Goal: Task Accomplishment & Management: Manage account settings

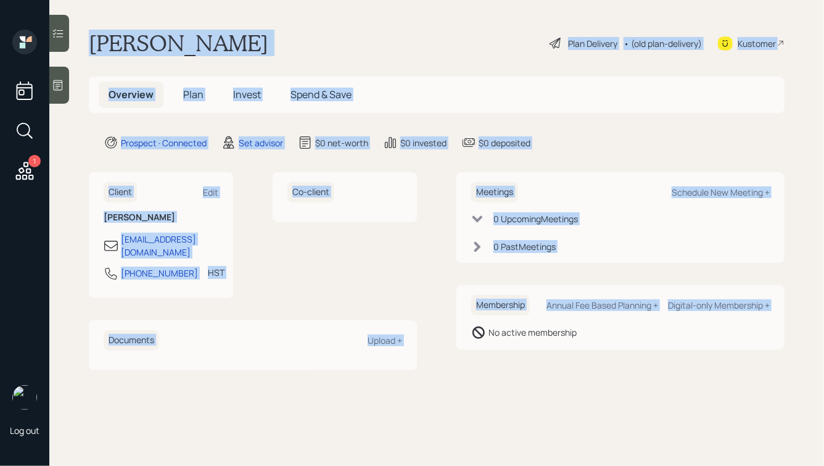
drag, startPoint x: 85, startPoint y: 34, endPoint x: 460, endPoint y: 326, distance: 475.2
click at [460, 326] on main "[PERSON_NAME] Plan Delivery • (old plan-delivery) Kustomer Overview Plan Invest…" at bounding box center [436, 233] width 775 height 466
click at [337, 229] on div "Co-client" at bounding box center [345, 235] width 144 height 126
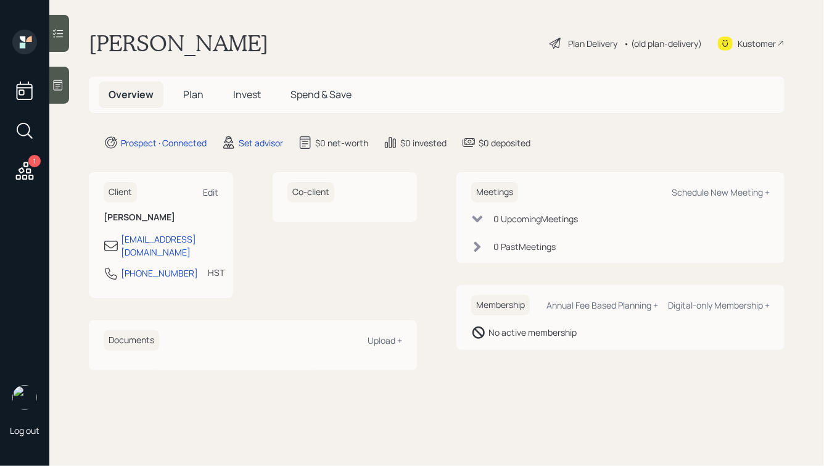
click at [209, 188] on div "Edit" at bounding box center [210, 192] width 15 height 12
select select "Pacific/[GEOGRAPHIC_DATA]"
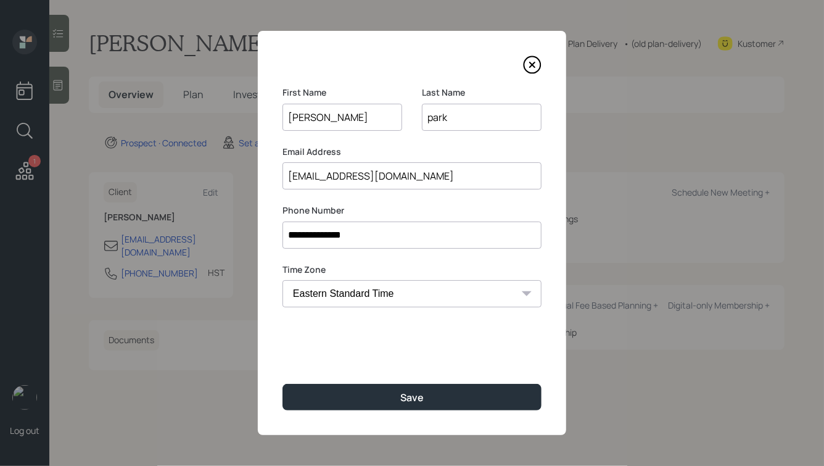
click at [432, 118] on input "park" at bounding box center [482, 117] width 120 height 27
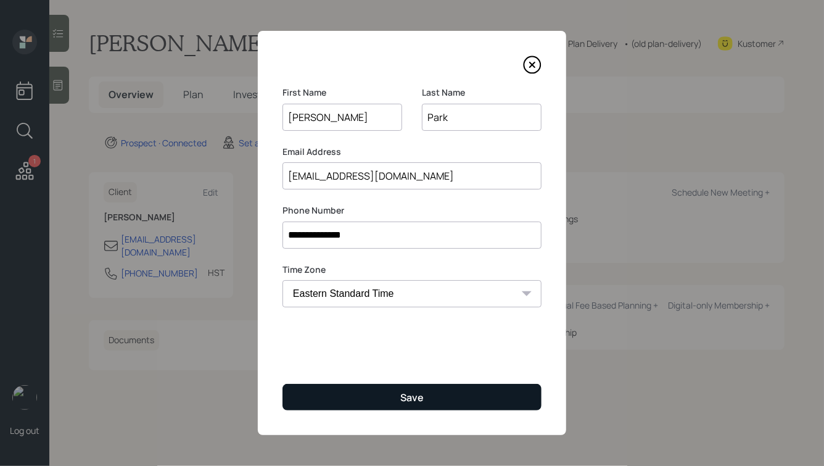
type input "Park"
click at [386, 395] on button "Save" at bounding box center [412, 397] width 259 height 27
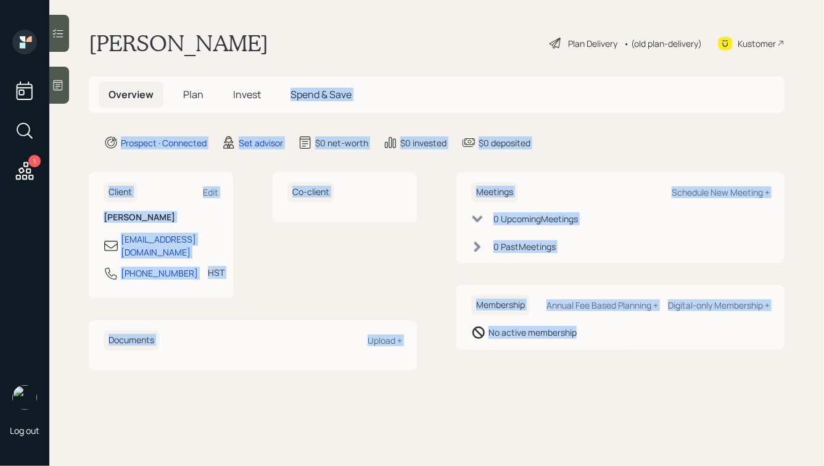
drag, startPoint x: 618, startPoint y: 388, endPoint x: 305, endPoint y: 62, distance: 451.6
click at [305, 62] on main "[PERSON_NAME] Plan Delivery • (old plan-delivery) Kustomer Overview Plan Invest…" at bounding box center [436, 233] width 775 height 466
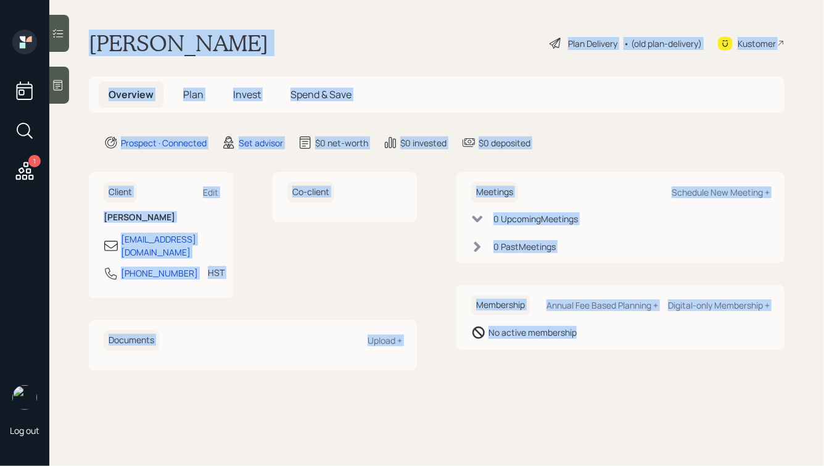
drag, startPoint x: 89, startPoint y: 39, endPoint x: 529, endPoint y: 346, distance: 535.9
click at [531, 346] on main "[PERSON_NAME] Plan Delivery • (old plan-delivery) Kustomer Overview Plan Invest…" at bounding box center [436, 233] width 775 height 466
click at [529, 346] on div "Membership Annual Fee Based Planning + Digital-only Membership + No active memb…" at bounding box center [621, 317] width 328 height 65
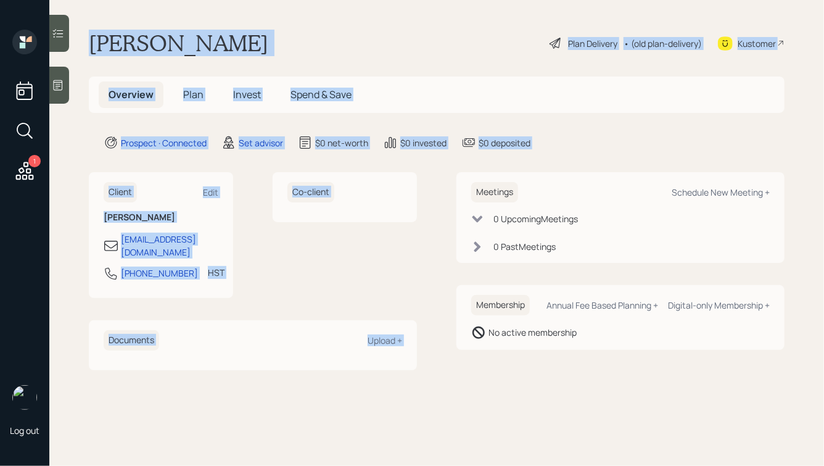
drag, startPoint x: 557, startPoint y: 153, endPoint x: 268, endPoint y: 17, distance: 318.8
click at [268, 17] on main "[PERSON_NAME] Plan Delivery • (old plan-delivery) Kustomer Overview Plan Invest…" at bounding box center [436, 233] width 775 height 466
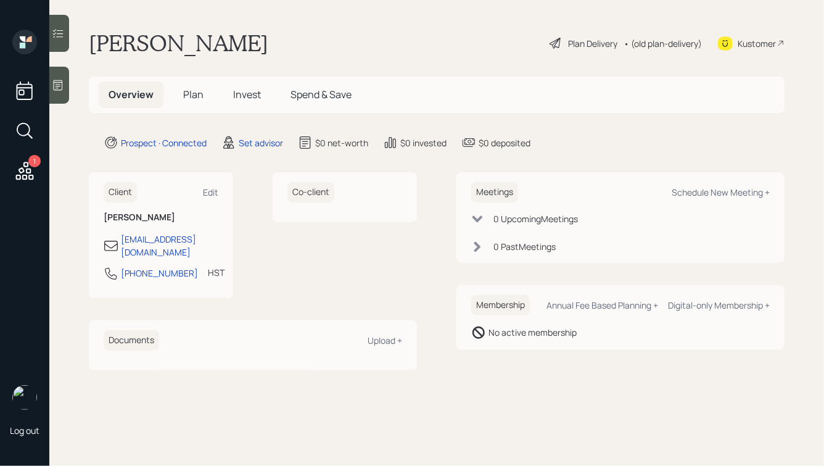
click at [56, 84] on icon at bounding box center [58, 85] width 12 height 12
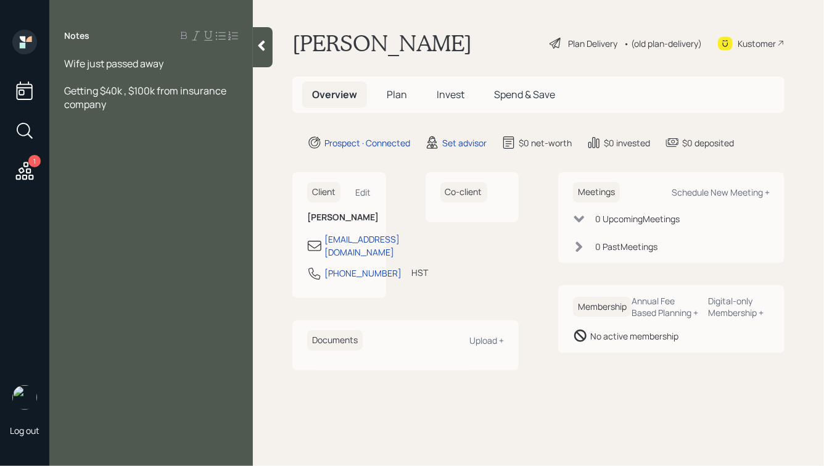
click at [262, 55] on div at bounding box center [263, 47] width 20 height 40
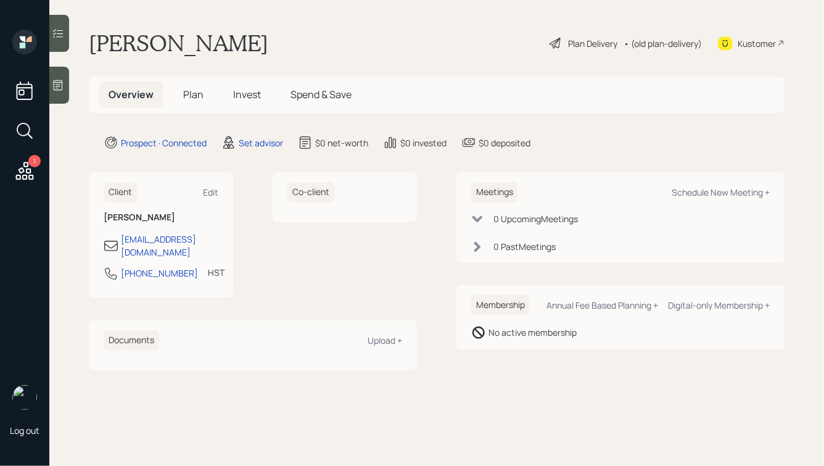
click at [62, 80] on icon at bounding box center [58, 85] width 9 height 10
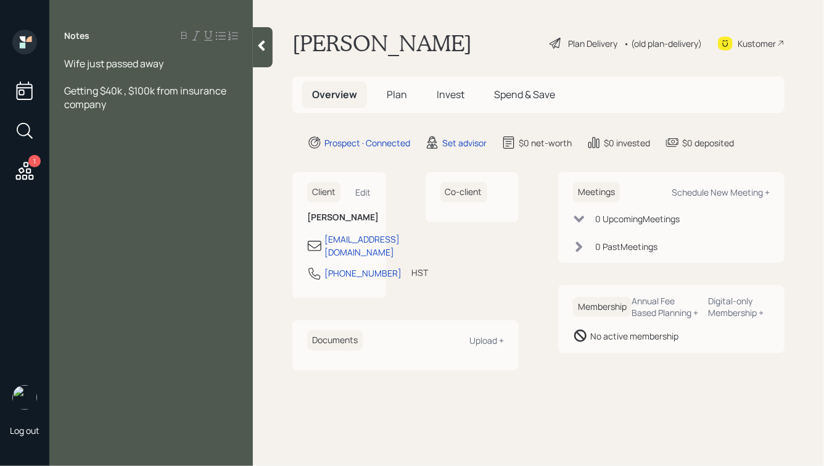
click at [263, 52] on div at bounding box center [263, 47] width 20 height 40
